Goal: Transaction & Acquisition: Obtain resource

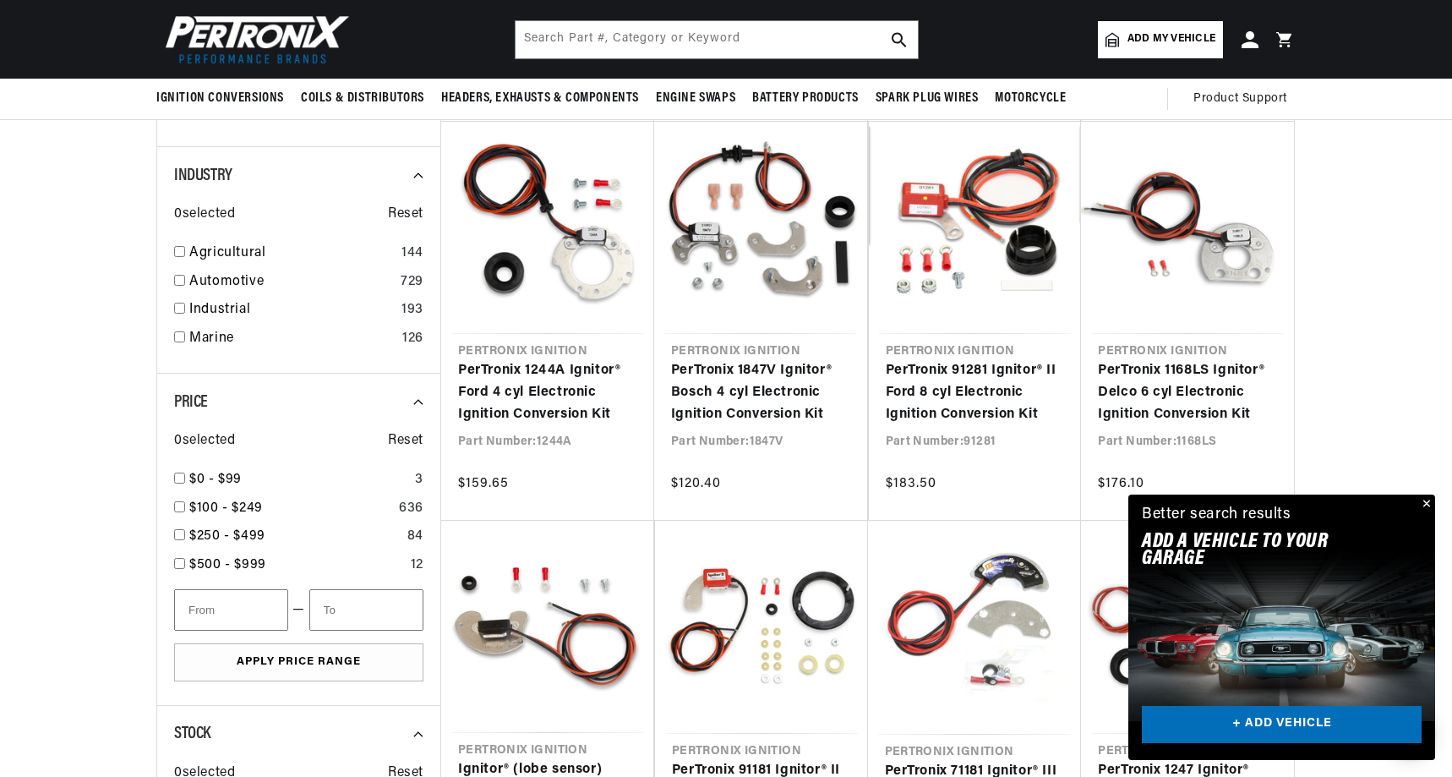
scroll to position [731, 0]
click at [233, 271] on link "Automotive" at bounding box center [291, 282] width 204 height 22
checkbox input "true"
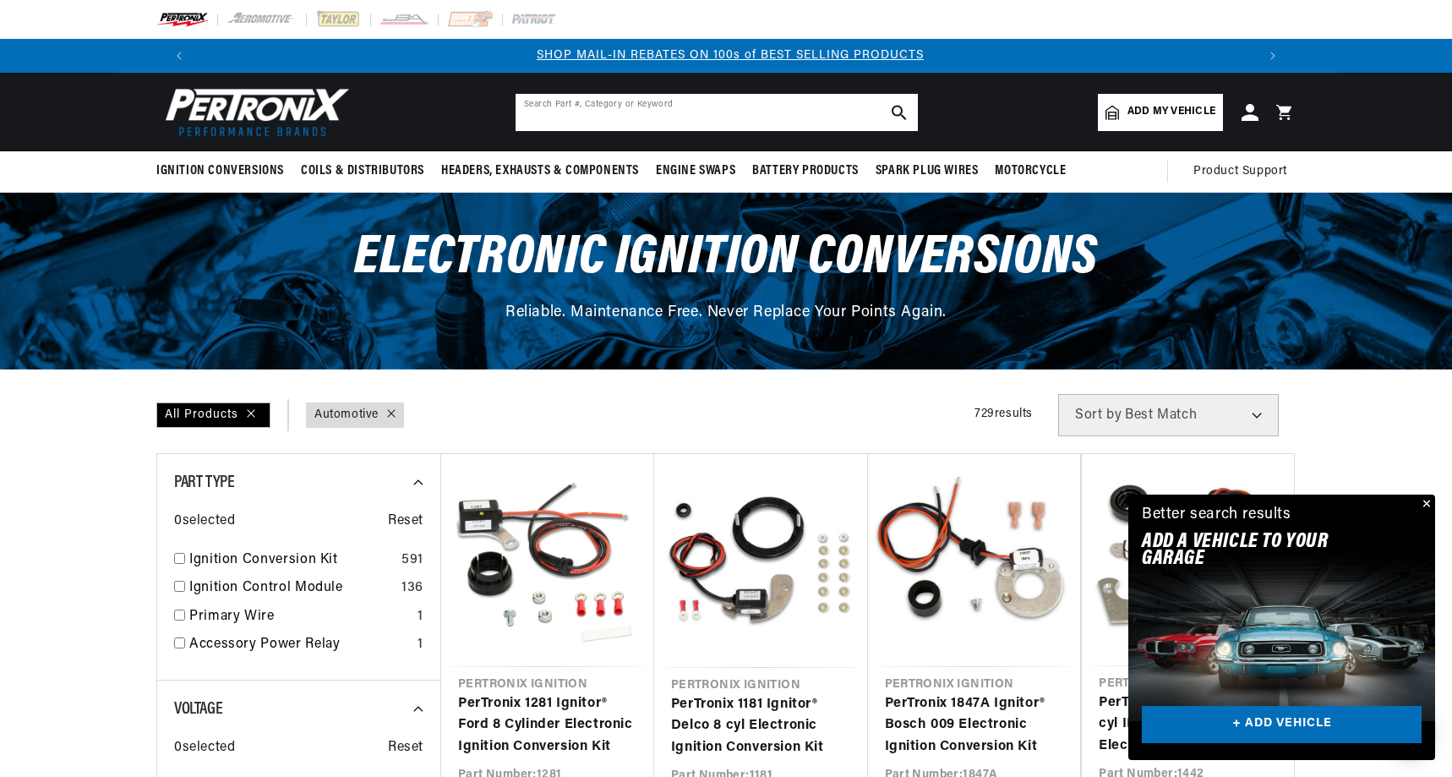
click at [630, 112] on input "text" at bounding box center [716, 112] width 402 height 37
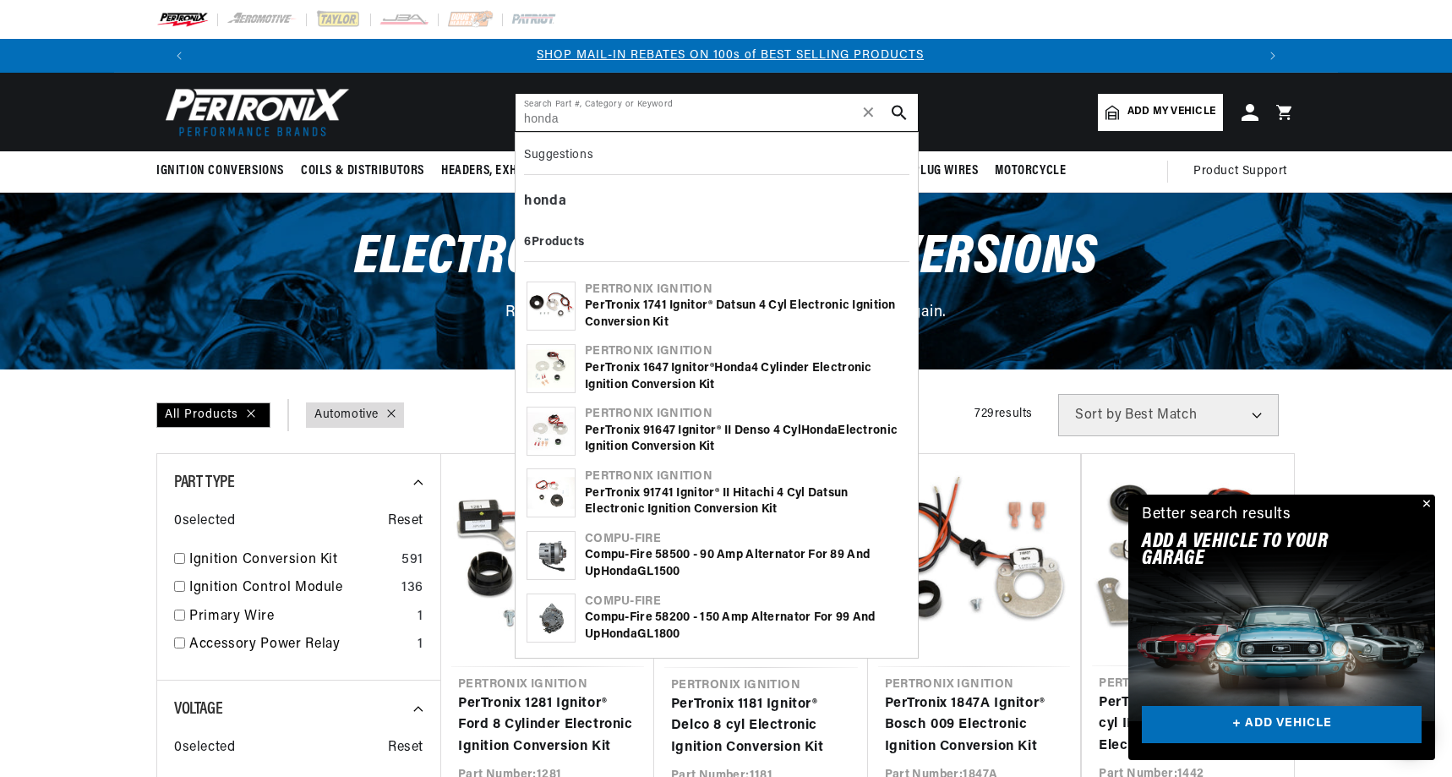
scroll to position [0, 2111]
type input "honda"
click at [699, 370] on div "PerTronix 1647 Ignitor® Honda 4 cylinder Electronic Ignition Conversion Kit" at bounding box center [746, 376] width 322 height 33
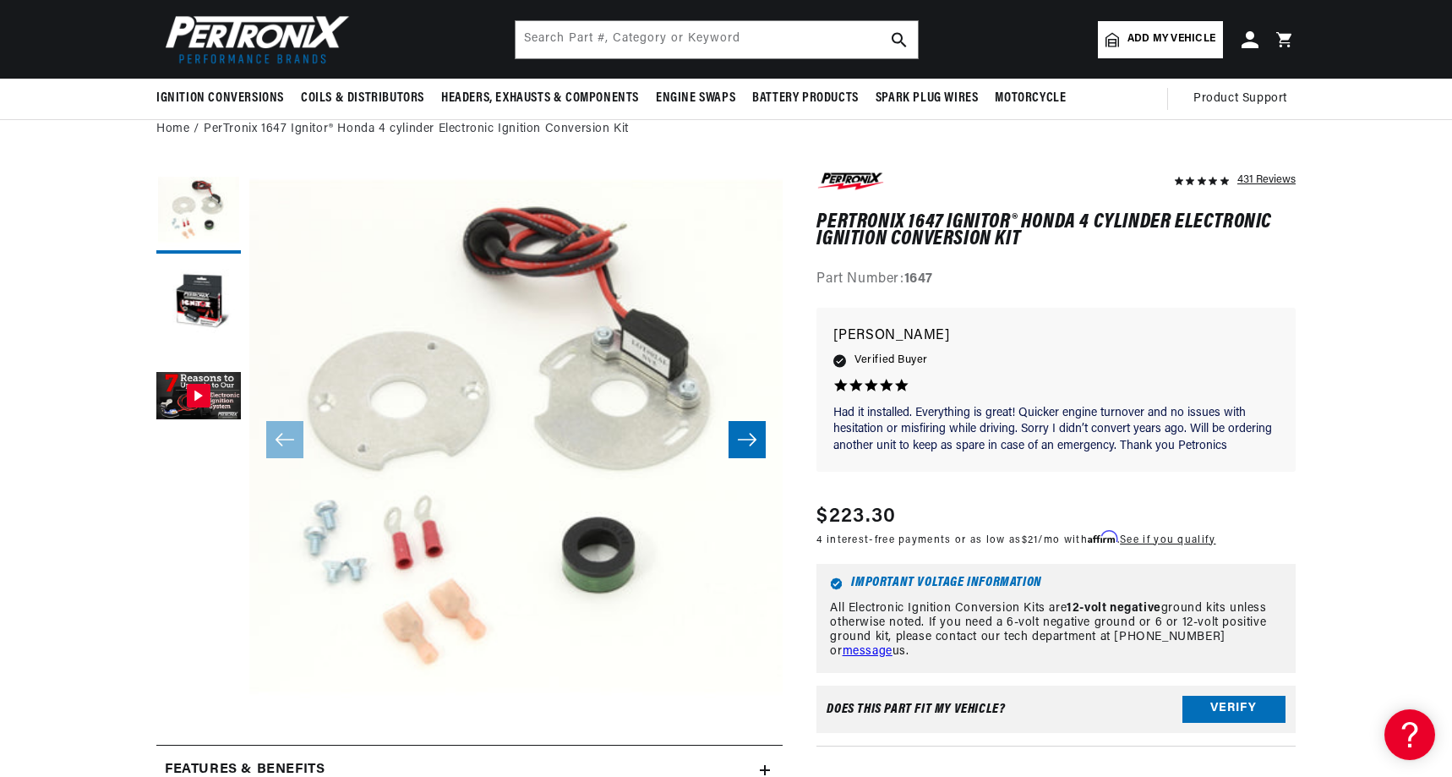
scroll to position [83, 0]
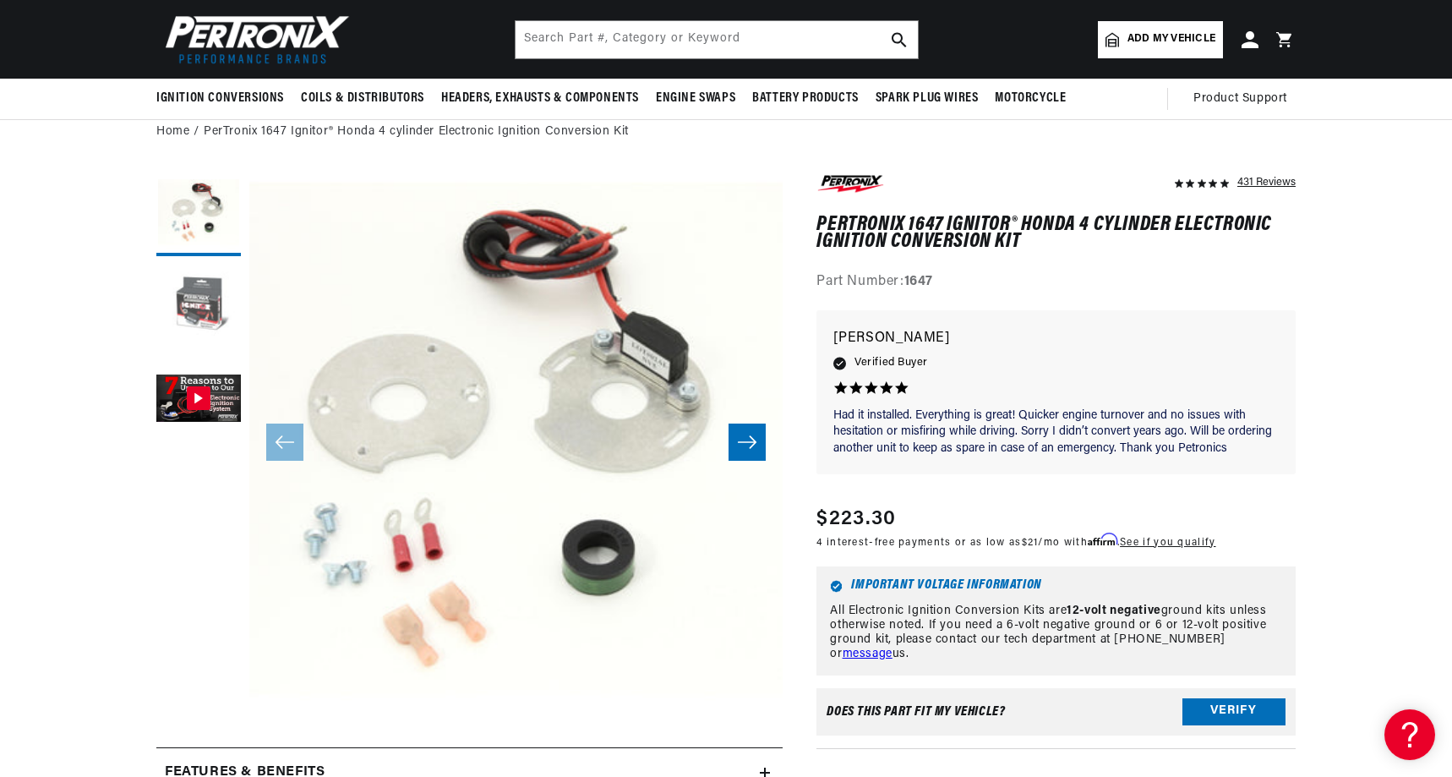
click at [199, 306] on button "Load image 2 in gallery view" at bounding box center [198, 306] width 85 height 85
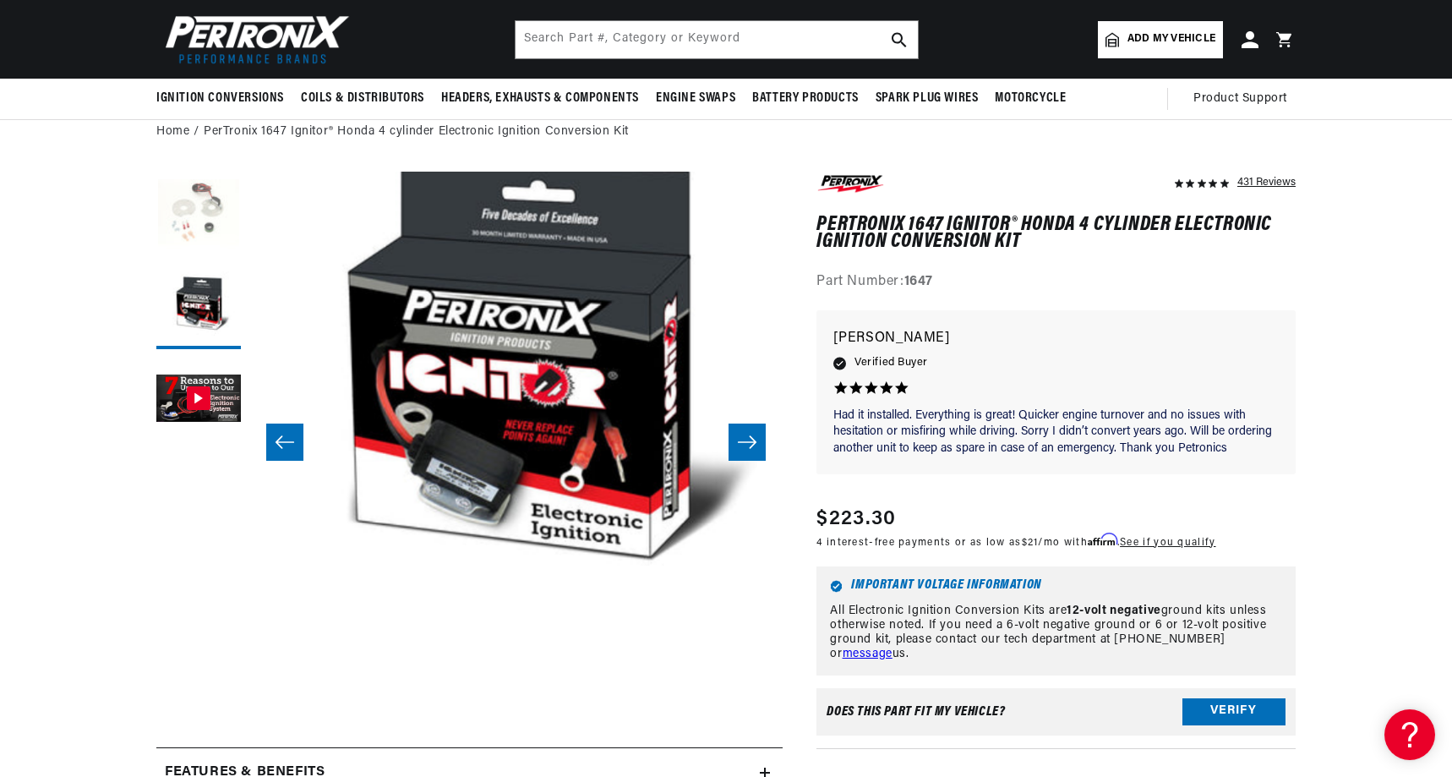
scroll to position [0, 2111]
click at [202, 212] on button "Load image 1 in gallery view" at bounding box center [198, 214] width 85 height 85
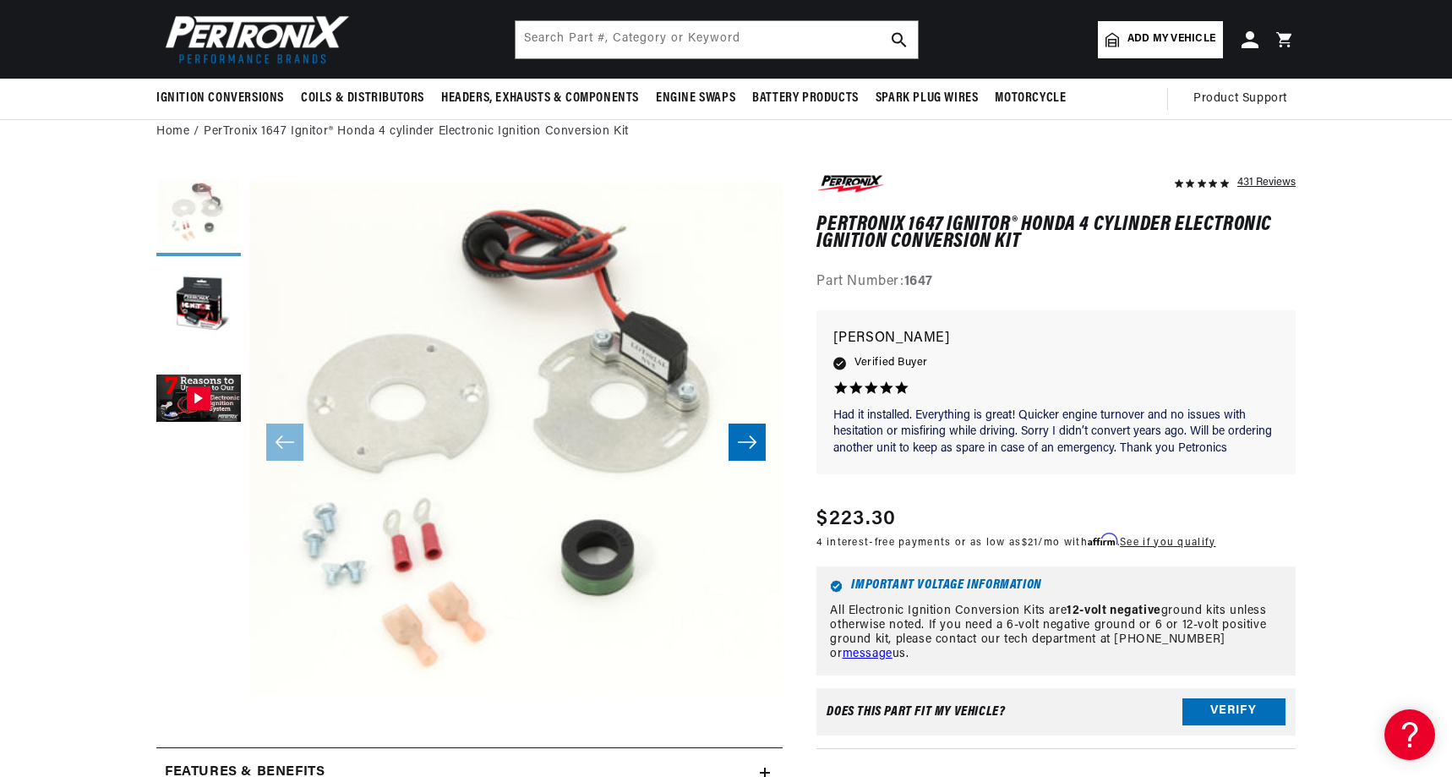
scroll to position [0, 0]
click at [210, 264] on button "Load image 2 in gallery view" at bounding box center [198, 306] width 85 height 85
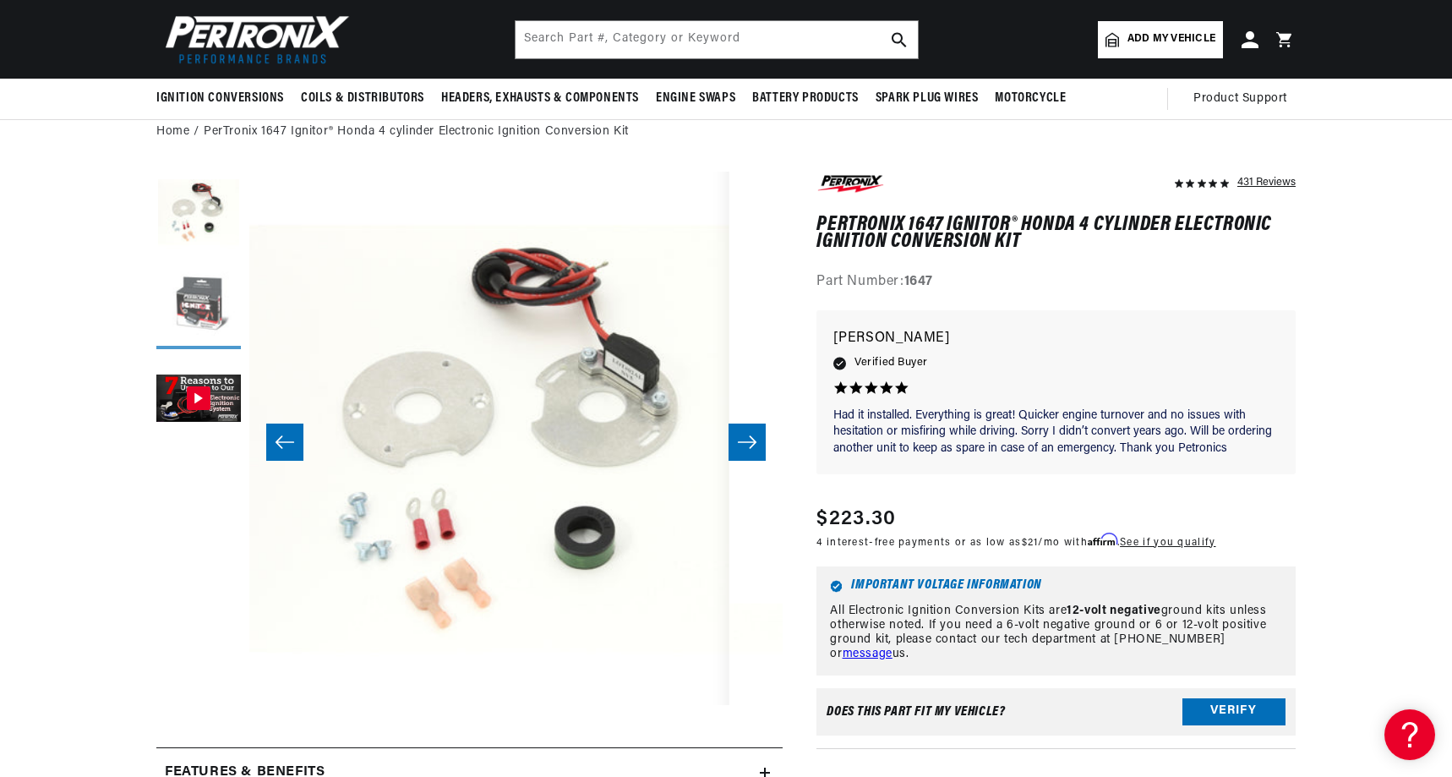
scroll to position [0, 533]
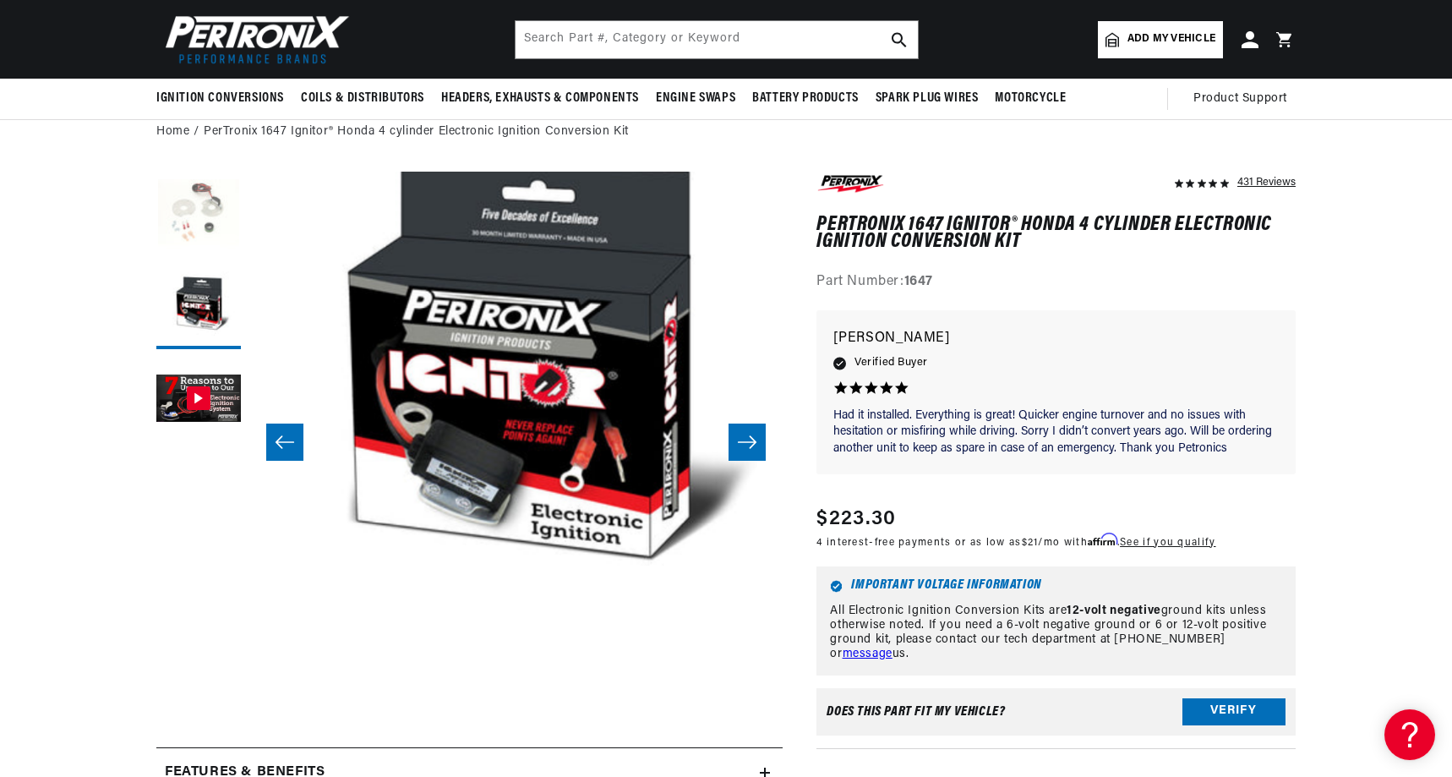
click at [211, 187] on button "Load image 1 in gallery view" at bounding box center [198, 214] width 85 height 85
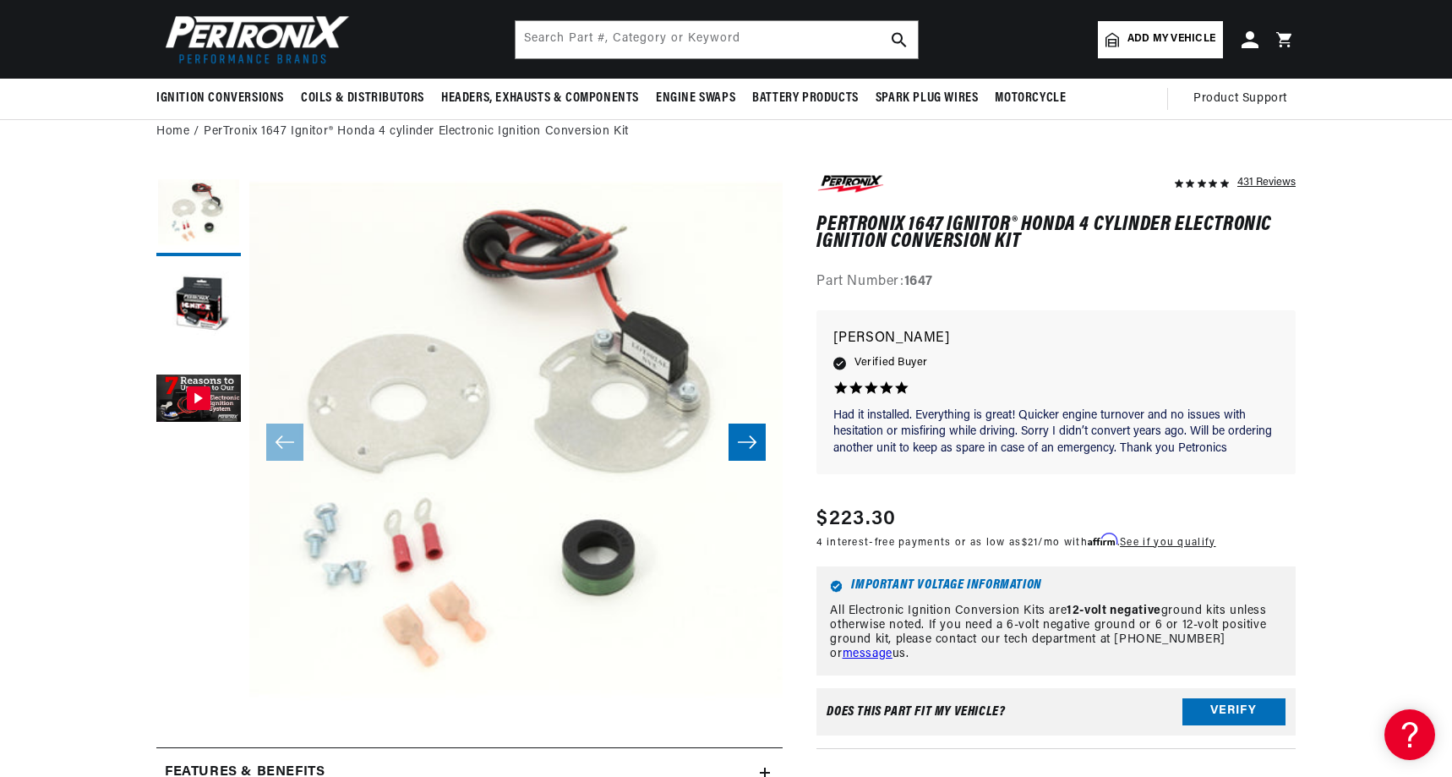
scroll to position [0, 1055]
click at [755, 437] on icon "Slide right" at bounding box center [747, 442] width 20 height 17
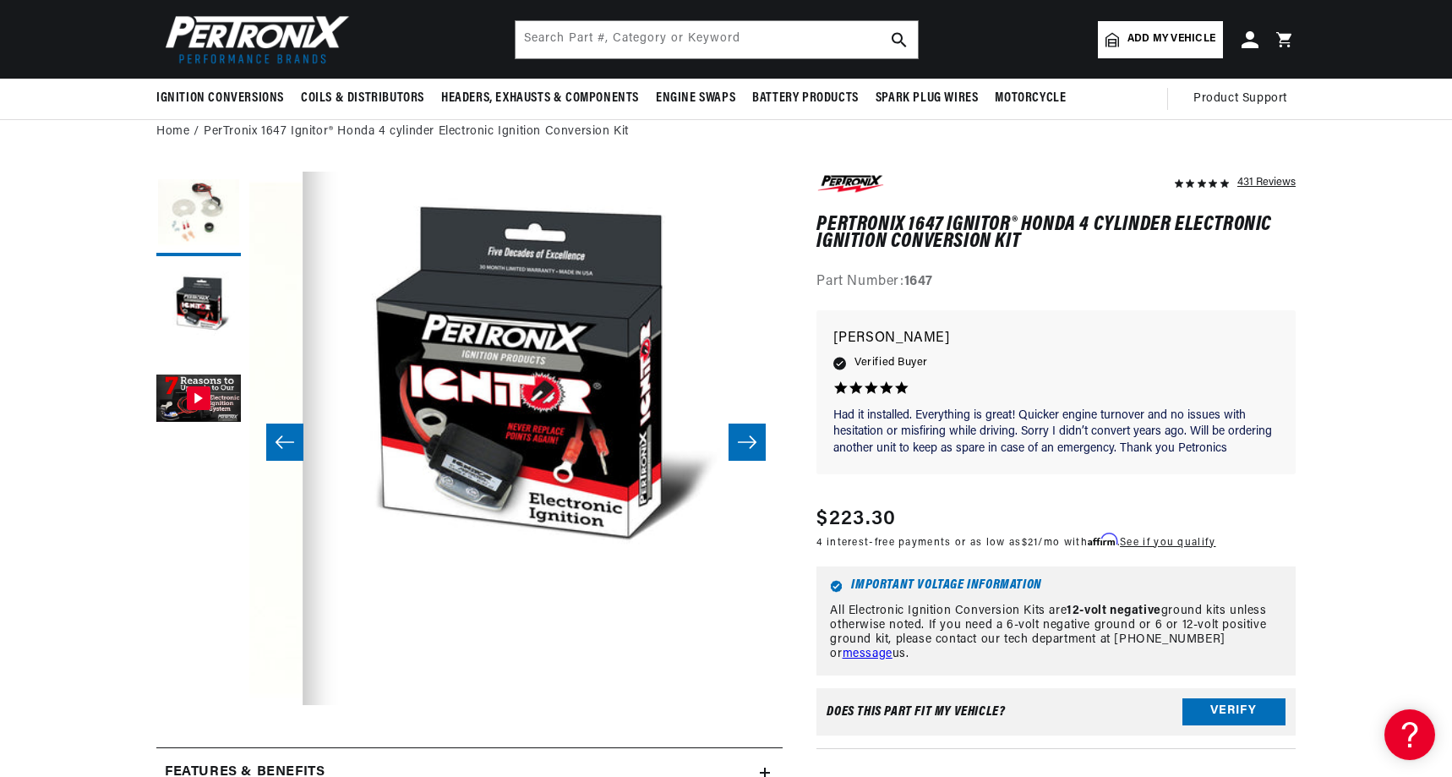
click at [755, 437] on icon "Slide right" at bounding box center [747, 442] width 20 height 17
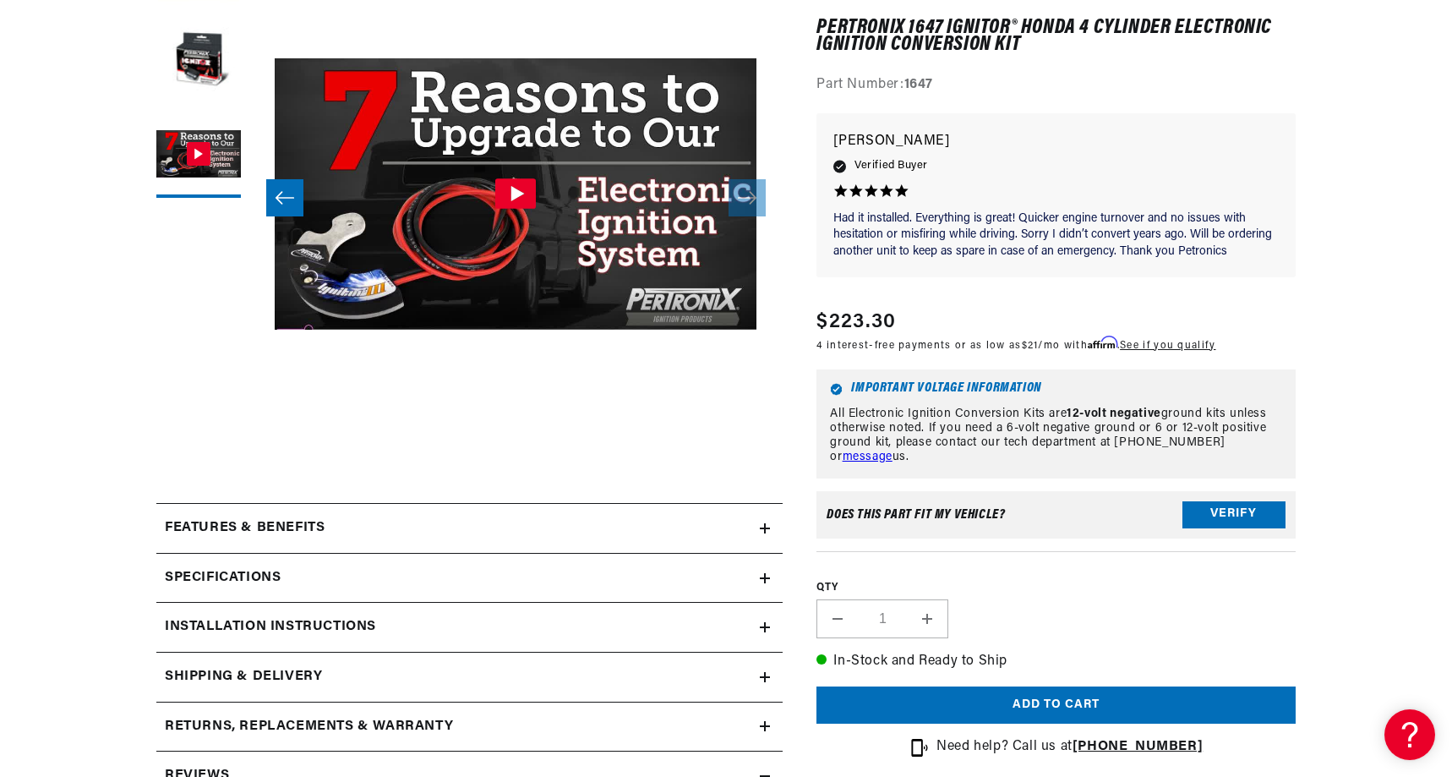
scroll to position [407, 0]
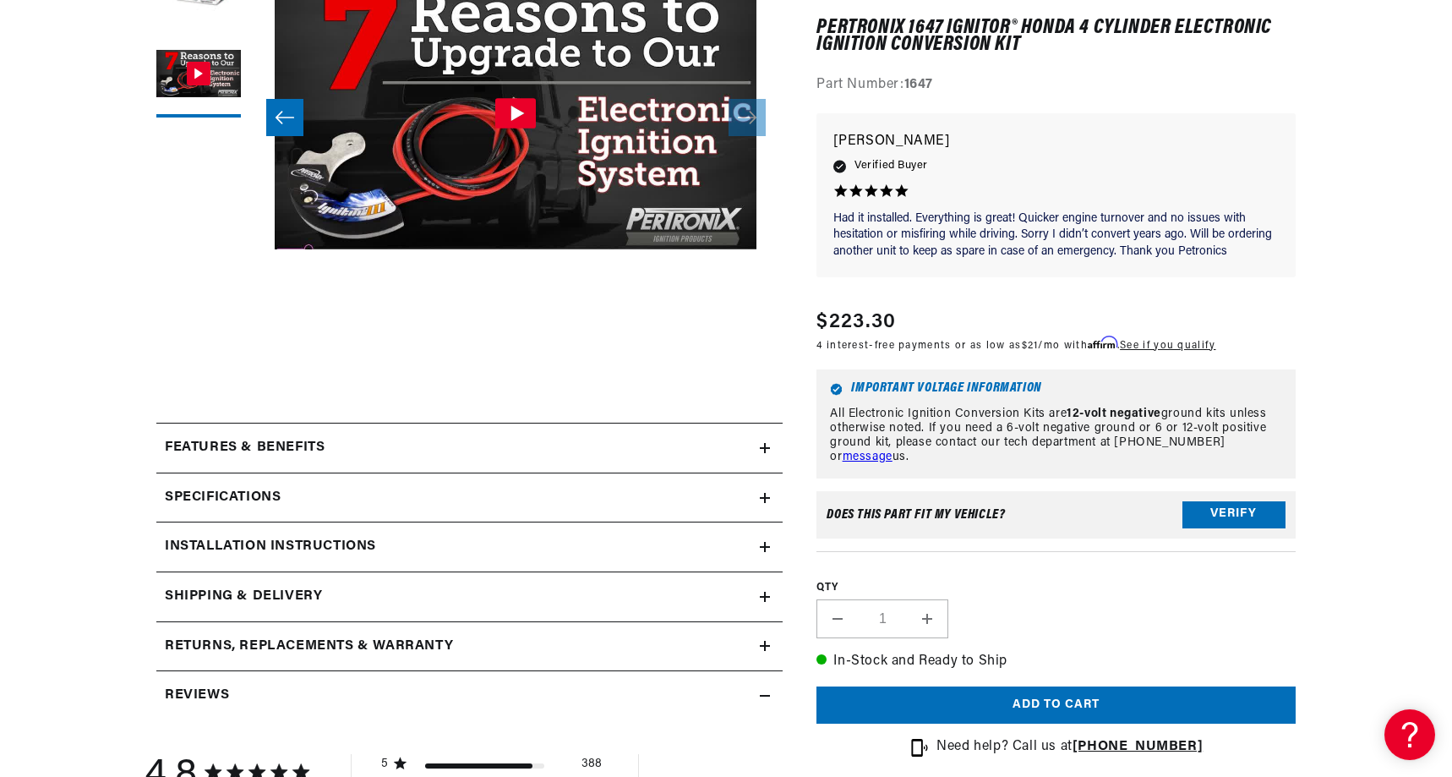
click at [415, 492] on div "Specifications" at bounding box center [457, 498] width 603 height 22
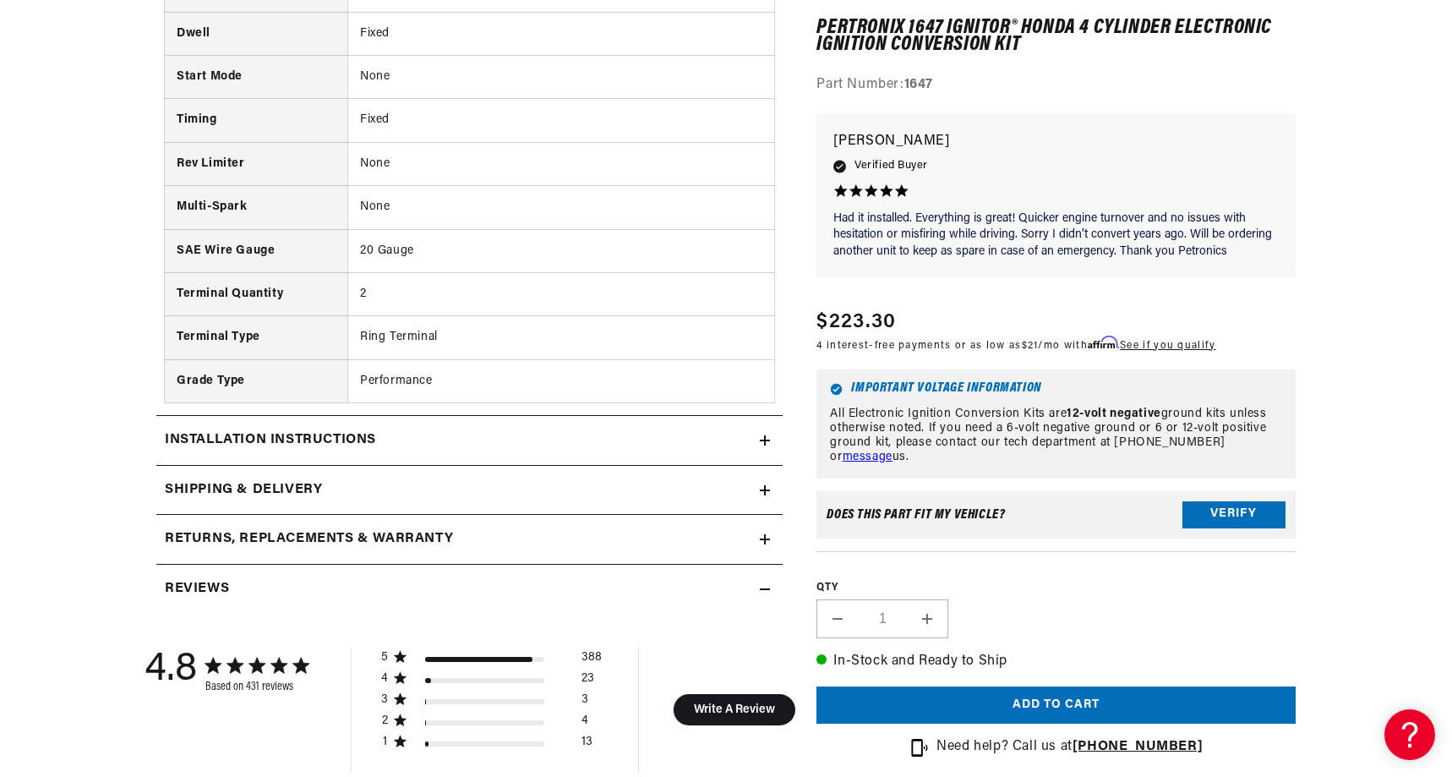
scroll to position [1179, 0]
click at [387, 432] on div "Installation instructions" at bounding box center [457, 439] width 603 height 22
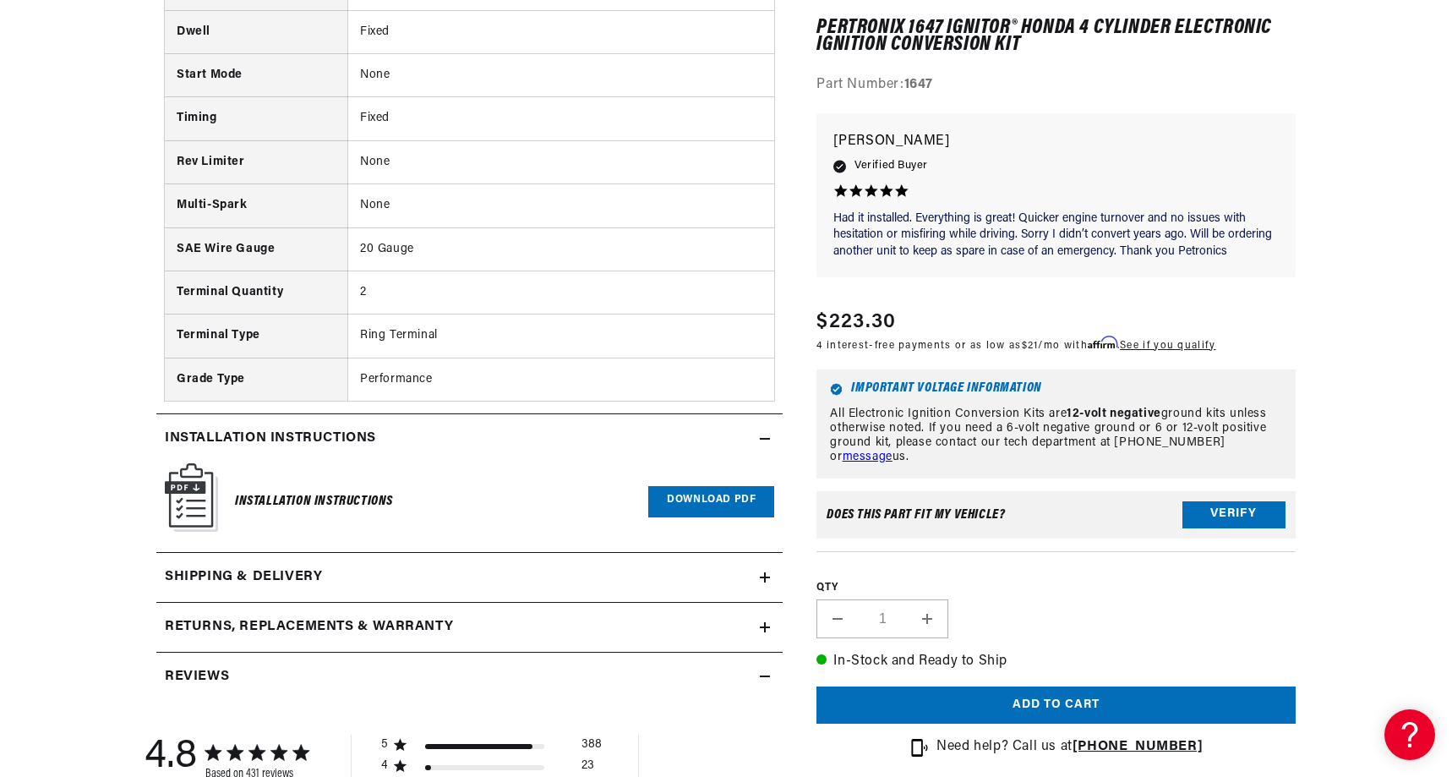
click at [691, 486] on link "Download PDF" at bounding box center [711, 501] width 126 height 31
